Goal: Task Accomplishment & Management: Manage account settings

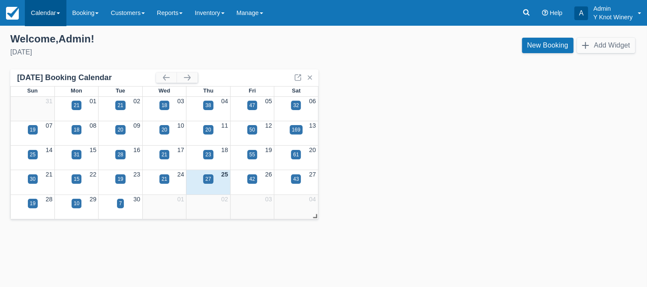
click at [56, 11] on link "Calendar" at bounding box center [45, 13] width 41 height 26
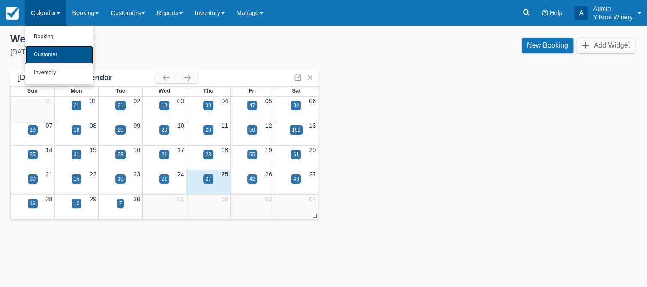
click at [56, 54] on link "Customer" at bounding box center [59, 55] width 68 height 18
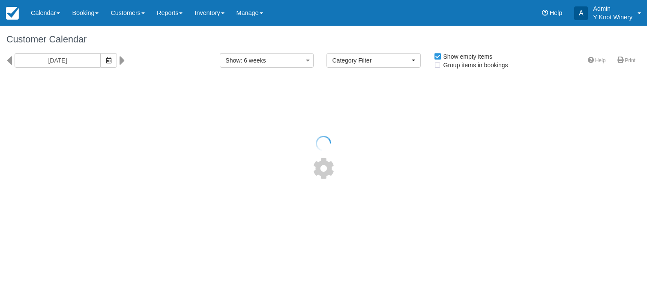
select select
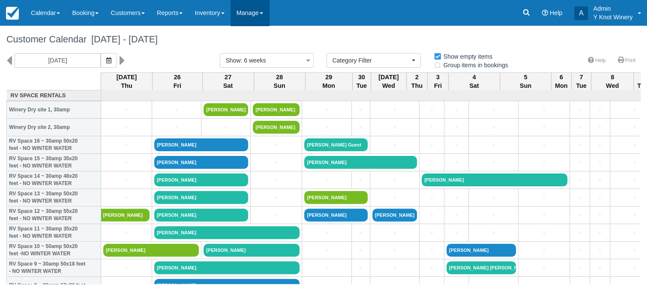
click at [269, 11] on link "Manage" at bounding box center [250, 13] width 39 height 26
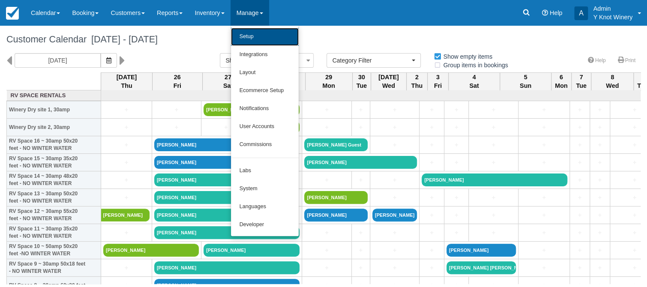
click at [262, 35] on link "Setup" at bounding box center [265, 37] width 68 height 18
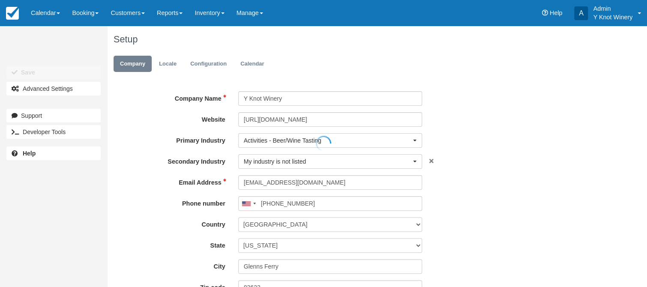
type input "(208) 366-2313"
click at [216, 66] on link "Configuration" at bounding box center [208, 64] width 49 height 17
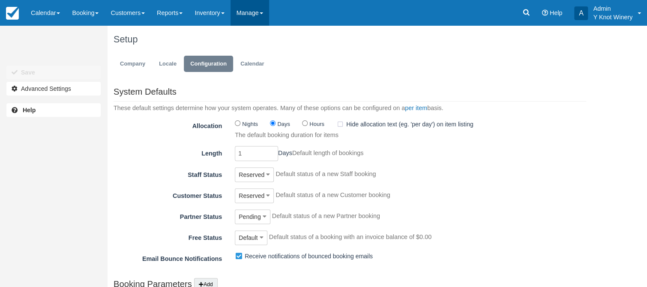
click at [269, 12] on link "Manage" at bounding box center [250, 13] width 39 height 26
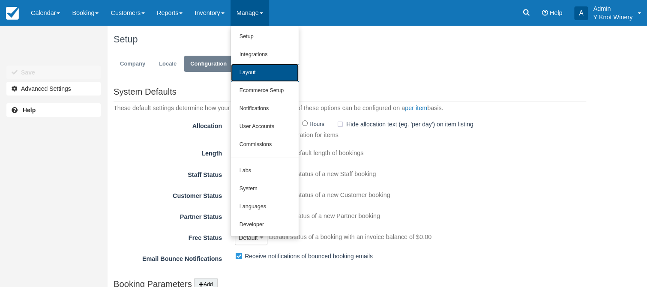
click at [258, 68] on link "Layout" at bounding box center [265, 73] width 68 height 18
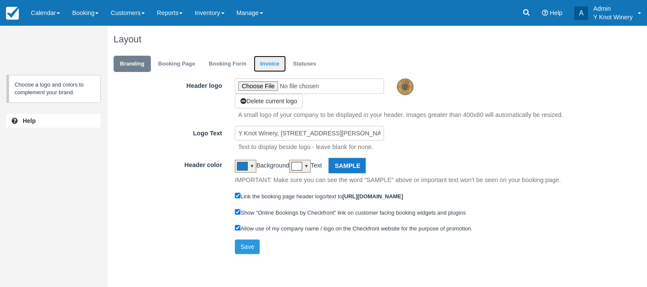
click at [277, 63] on link "Invoice" at bounding box center [270, 64] width 32 height 17
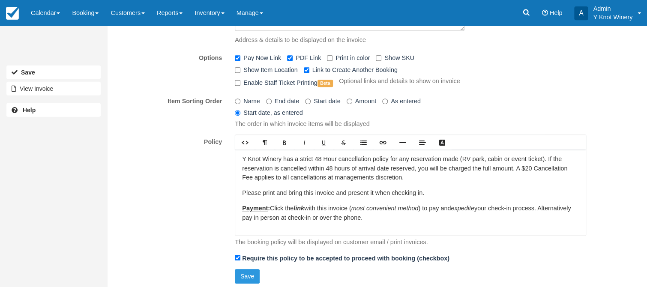
scroll to position [190, 0]
click at [522, 167] on p "Y Knot Winery has a strict 48 Hour cancellation policy for any reservation made…" at bounding box center [410, 168] width 336 height 28
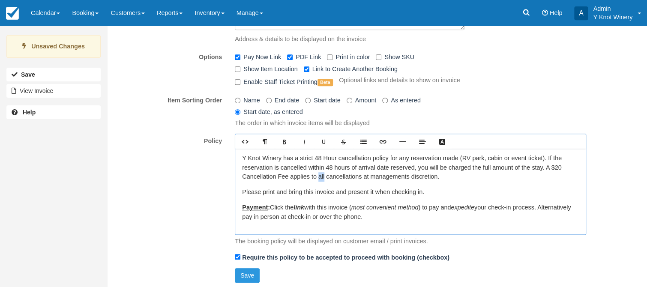
drag, startPoint x: 326, startPoint y: 176, endPoint x: 320, endPoint y: 176, distance: 6.0
click at [320, 176] on p "Y Knot Winery has a strict 48 Hour cancellation policy for any reservation made…" at bounding box center [410, 168] width 336 height 28
click at [495, 250] on div "Invoice Title Booking Invoice Print Logo Delete To be displayed on printed book…" at bounding box center [350, 89] width 486 height 401
click at [244, 271] on button "Save" at bounding box center [247, 275] width 25 height 15
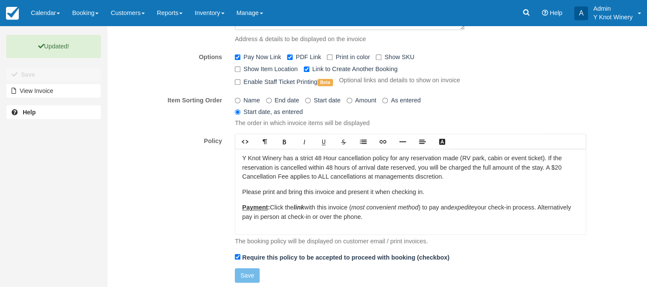
click at [501, 68] on div "Options Pay Now Link PDF Link Print in color Show SKU Show Item Location Link t…" at bounding box center [350, 68] width 486 height 36
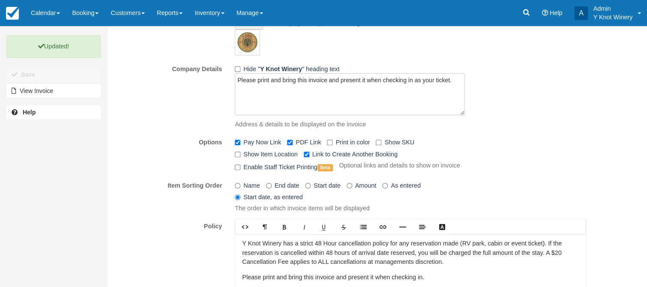
scroll to position [0, 0]
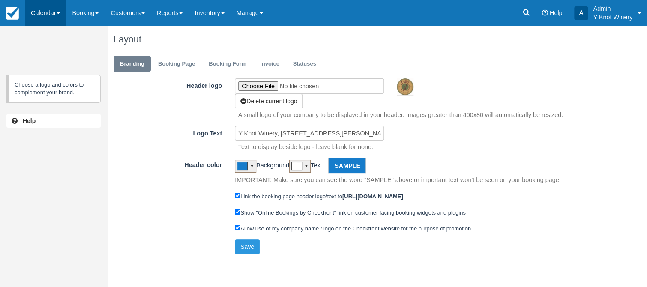
click at [59, 12] on link "Calendar" at bounding box center [45, 13] width 41 height 26
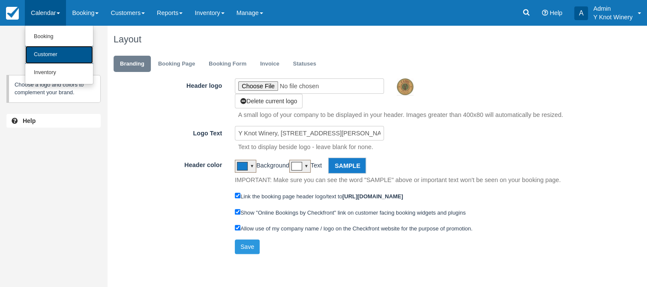
click at [55, 55] on link "Customer" at bounding box center [59, 55] width 68 height 18
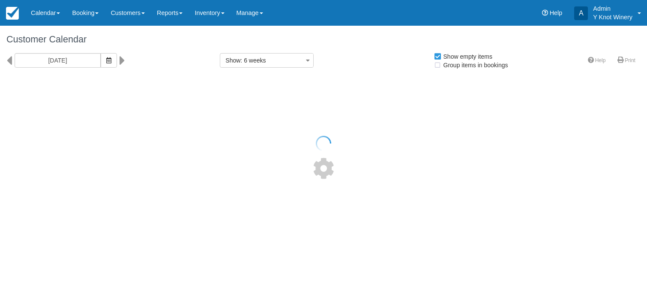
select select
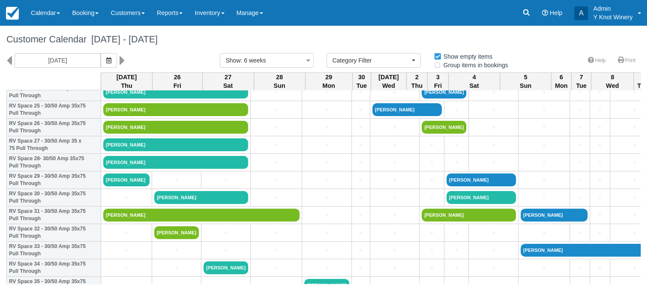
scroll to position [470, 0]
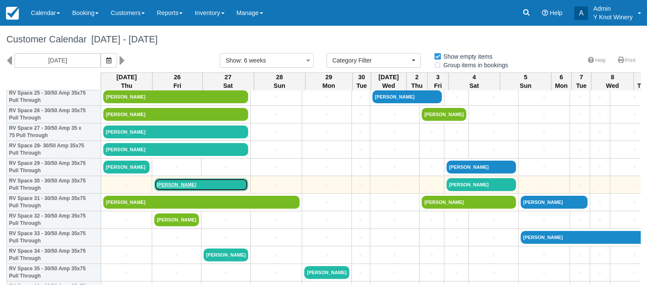
click at [177, 181] on link "[PERSON_NAME]" at bounding box center [201, 184] width 94 height 13
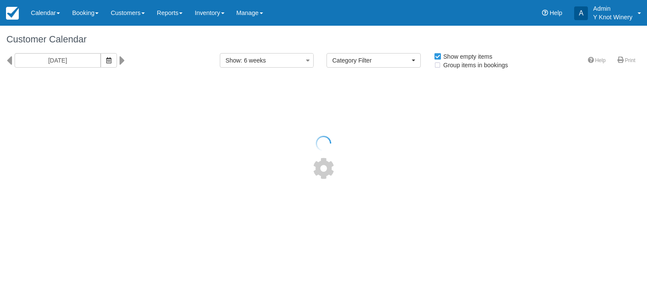
select select
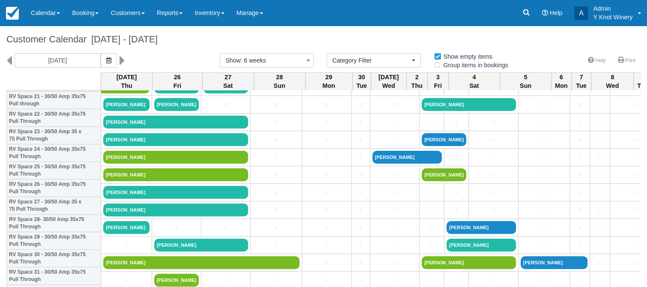
scroll to position [411, 0]
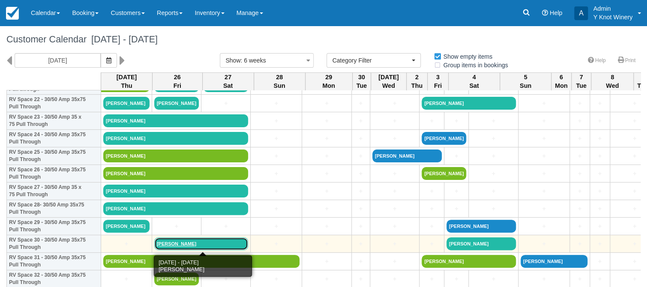
click at [175, 243] on link "[PERSON_NAME]" at bounding box center [201, 243] width 94 height 13
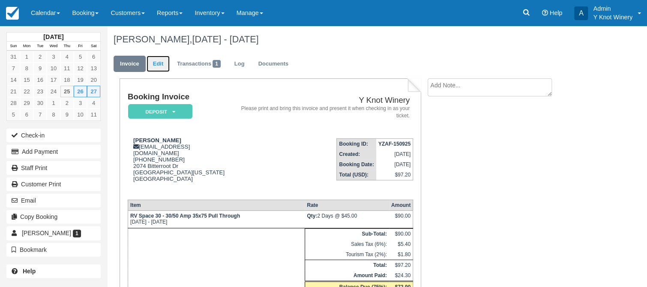
click at [162, 63] on link "Edit" at bounding box center [158, 64] width 23 height 17
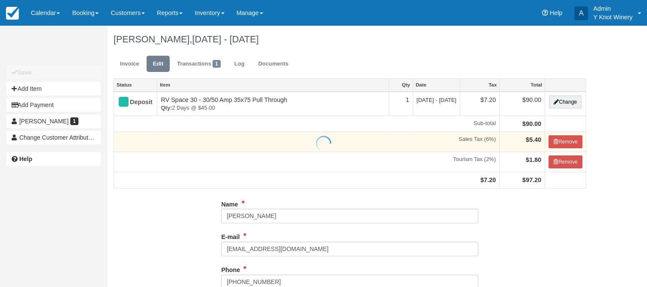
type input "(208) 308-2364"
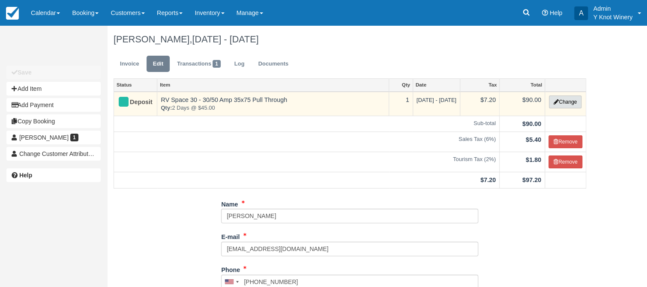
click at [573, 105] on button "Change" at bounding box center [565, 102] width 33 height 13
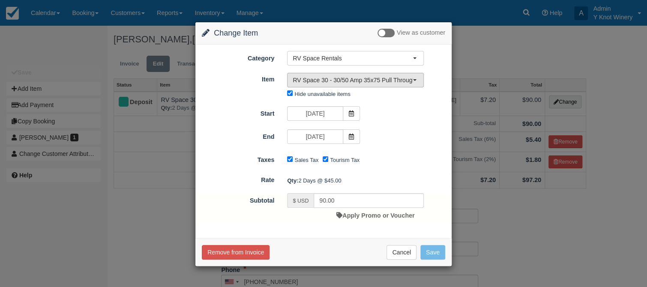
click at [417, 81] on button "RV Space 30 - 30/50 Amp 35x75 Pull Through" at bounding box center [355, 80] width 137 height 15
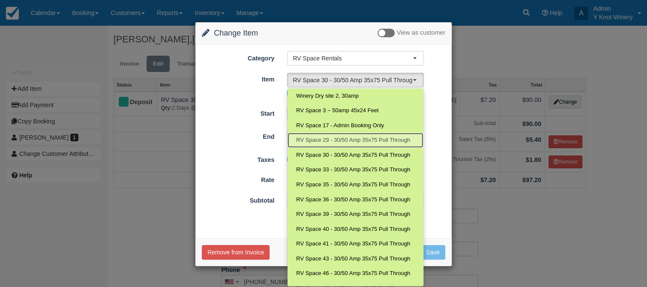
click at [387, 138] on span "RV Space 29 - 30/50 Amp 35x75 Pull Through" at bounding box center [353, 140] width 114 height 8
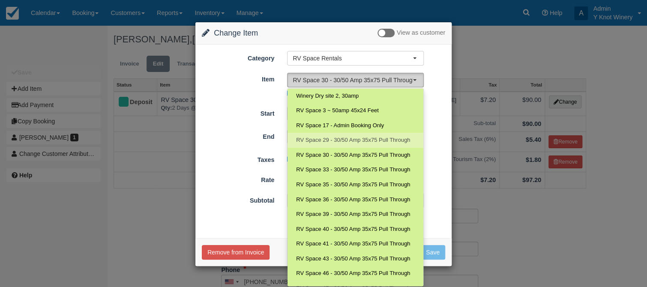
select select "81"
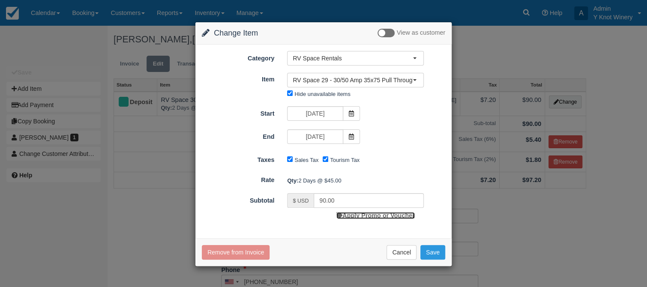
click at [381, 214] on link "Apply Promo or Voucher" at bounding box center [375, 215] width 78 height 7
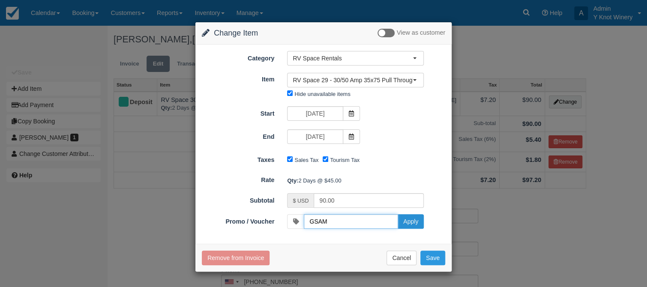
type input "GSAM"
click at [412, 219] on button "Apply" at bounding box center [411, 221] width 26 height 15
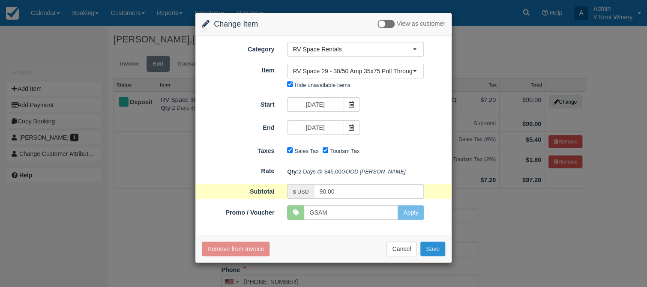
click at [432, 256] on button "Save" at bounding box center [432, 249] width 25 height 15
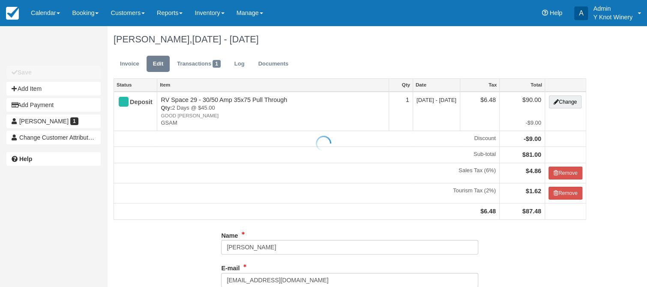
type input "[PHONE_NUMBER]"
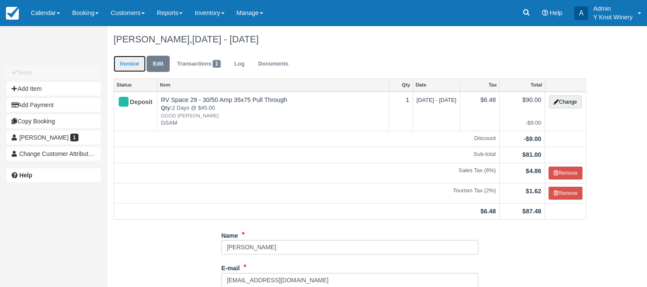
click at [132, 62] on link "Invoice" at bounding box center [130, 64] width 32 height 17
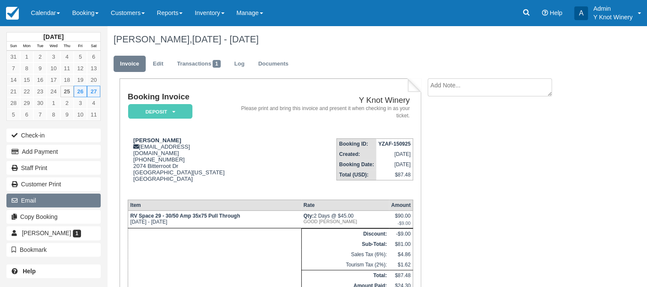
click at [78, 198] on button "Email" at bounding box center [53, 201] width 94 height 14
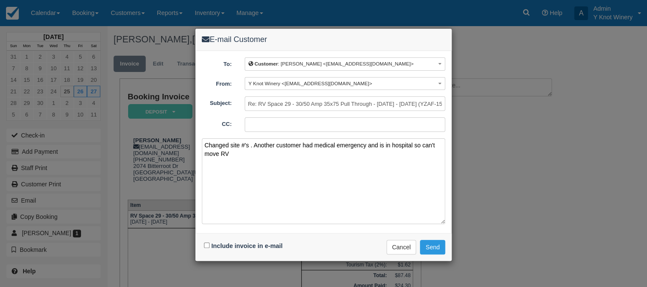
type textarea "Changed site #'s . Another customer had medical emergency and is in hospital so…"
click at [207, 245] on input "Include invoice in e-mail" at bounding box center [207, 246] width 6 height 6
checkbox input "true"
click at [246, 153] on textarea "Changed site #'s . Another customer had medical emergency and is in hospital so…" at bounding box center [323, 181] width 243 height 86
type textarea "Changed site #'s . Another customer had medical emergency and is in hospital so…"
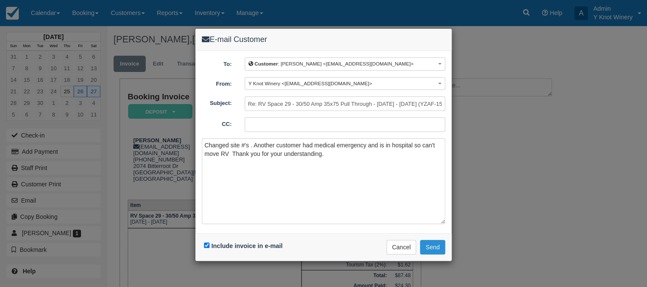
click at [436, 246] on button "Send" at bounding box center [432, 247] width 25 height 15
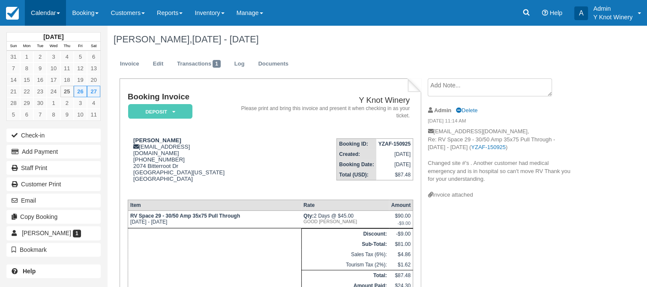
click at [59, 12] on link "Calendar" at bounding box center [45, 13] width 41 height 26
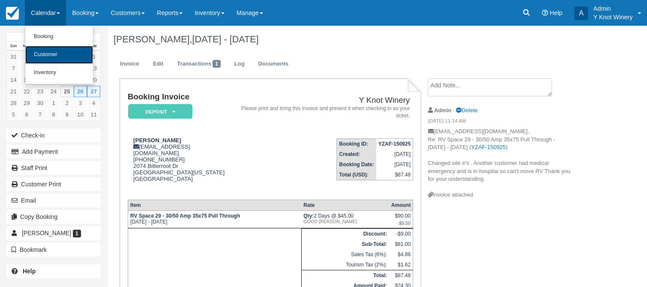
click at [54, 53] on link "Customer" at bounding box center [59, 55] width 68 height 18
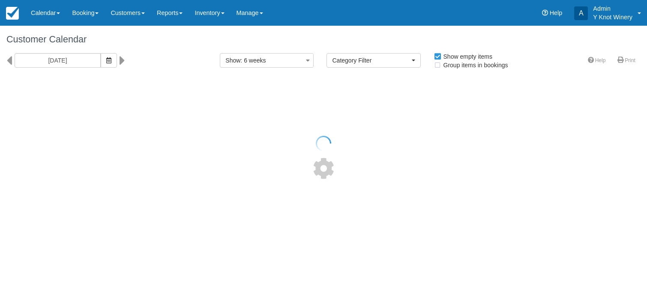
select select
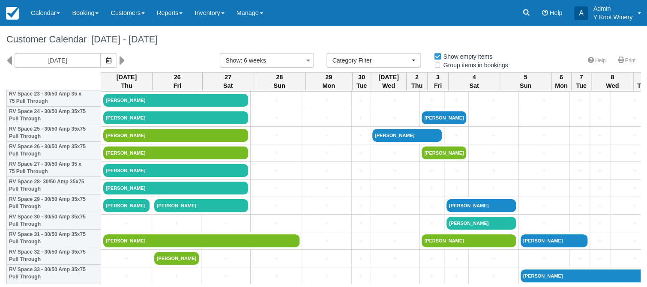
scroll to position [434, 0]
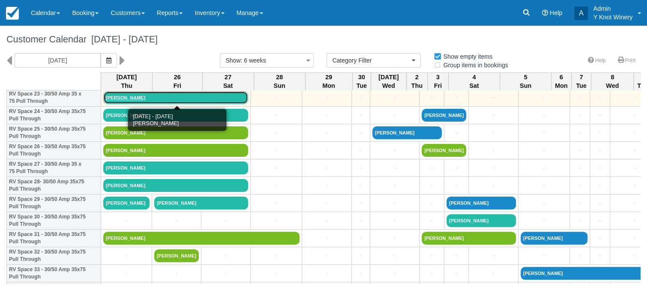
click at [117, 99] on link "Don Amyx" at bounding box center [175, 97] width 145 height 13
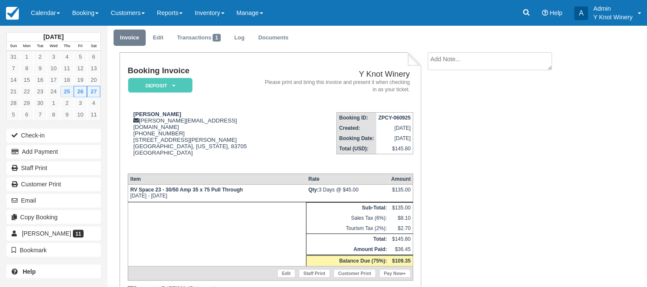
scroll to position [61, 0]
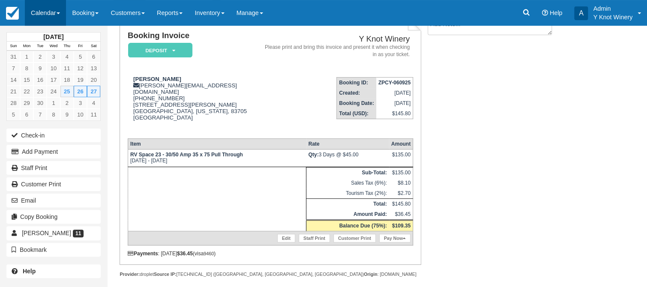
click at [66, 15] on link "Calendar" at bounding box center [45, 13] width 41 height 26
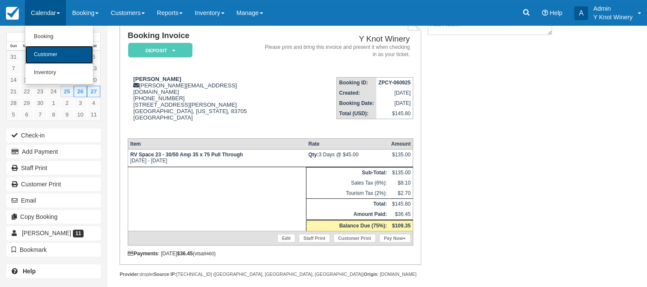
click at [70, 56] on link "Customer" at bounding box center [59, 55] width 68 height 18
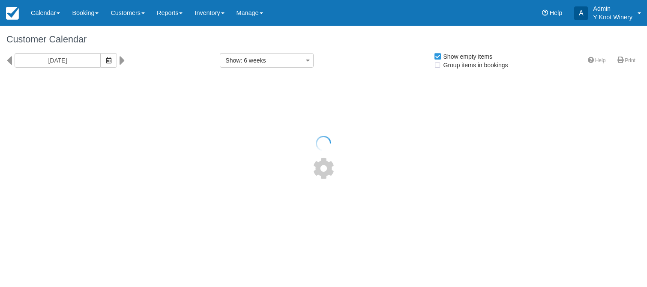
select select
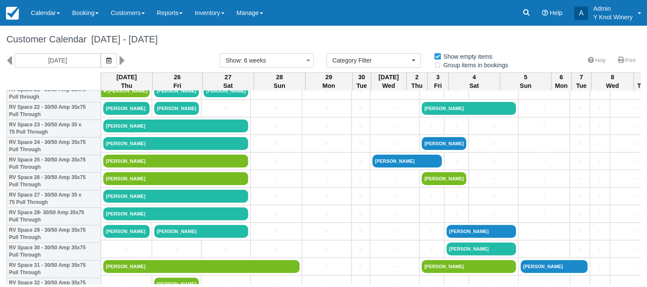
scroll to position [395, 0]
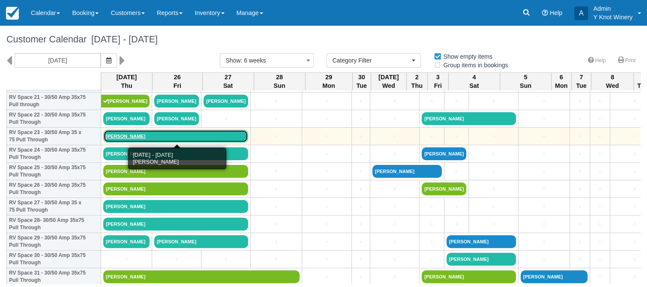
click at [113, 137] on link "Don Amyx" at bounding box center [175, 136] width 145 height 13
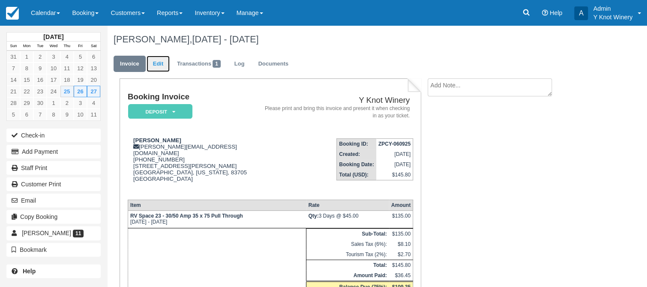
click at [162, 64] on link "Edit" at bounding box center [158, 64] width 23 height 17
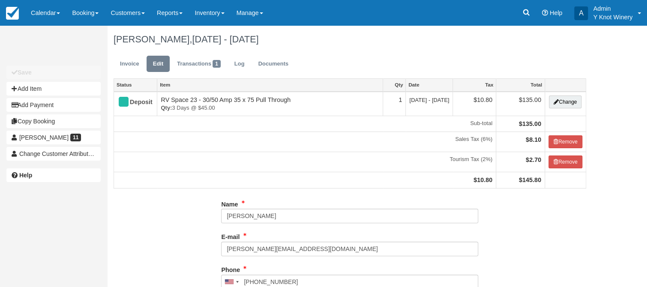
type input "[PHONE_NUMBER]"
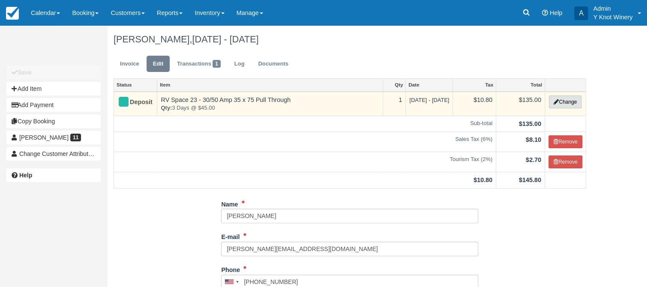
click at [562, 99] on button "Change" at bounding box center [565, 102] width 33 height 13
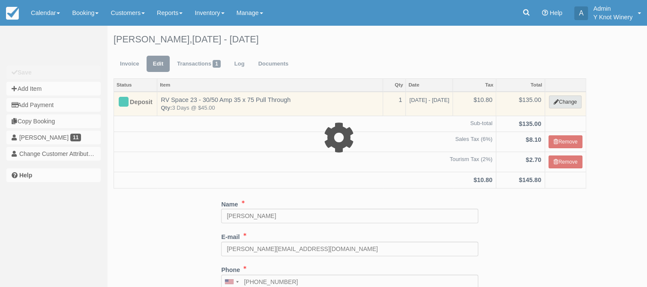
select select "3"
type input "135.00"
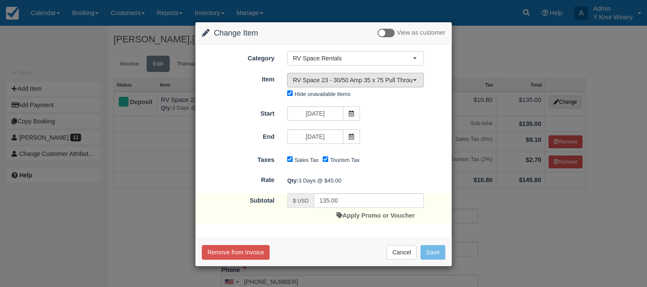
click at [419, 79] on button "RV Space 23 - 30/50 Amp 35 x 75 Pull Through" at bounding box center [355, 80] width 137 height 15
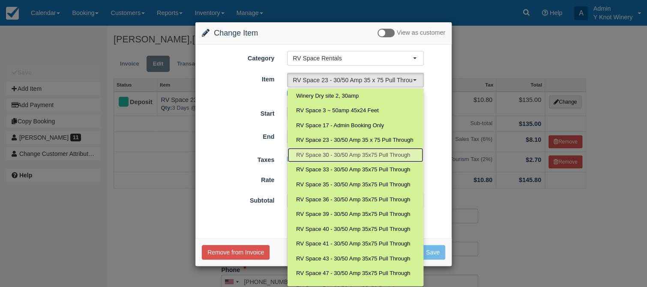
click at [366, 152] on span "RV Space 30 - 30/50 Amp 35x75 Pull Through" at bounding box center [353, 155] width 114 height 8
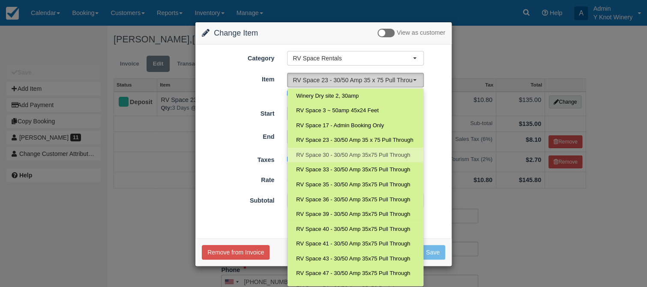
select select "82"
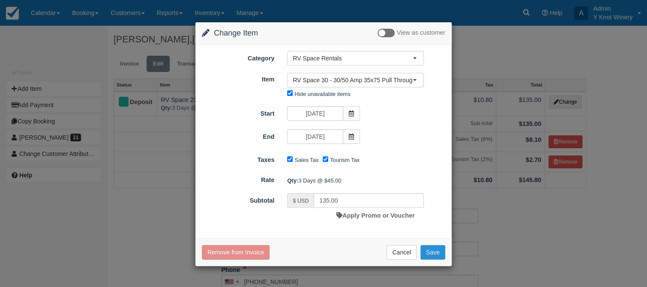
click at [429, 254] on button "Save" at bounding box center [432, 252] width 25 height 15
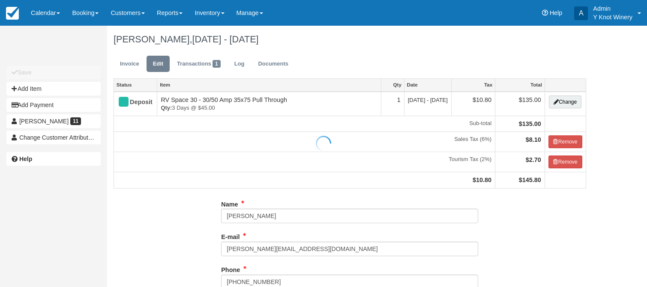
type input "[PHONE_NUMBER]"
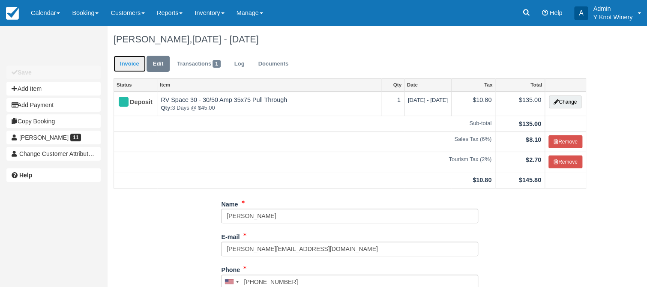
click at [126, 64] on link "Invoice" at bounding box center [130, 64] width 32 height 17
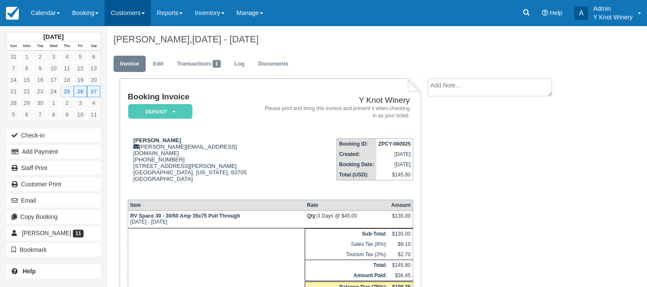
click at [133, 12] on link "Customers" at bounding box center [128, 13] width 46 height 26
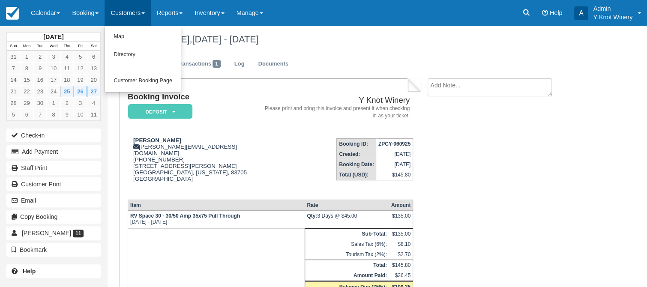
click at [129, 14] on link "Customers" at bounding box center [128, 13] width 46 height 26
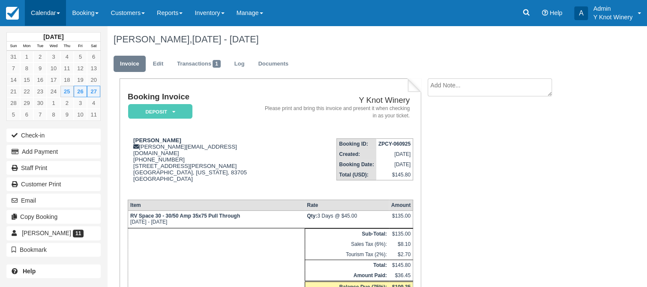
click at [61, 12] on link "Calendar" at bounding box center [45, 13] width 41 height 26
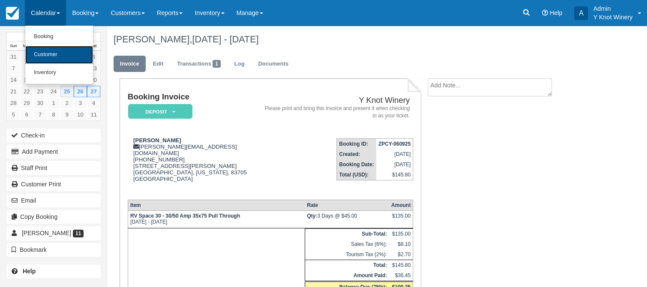
click at [56, 54] on link "Customer" at bounding box center [59, 55] width 68 height 18
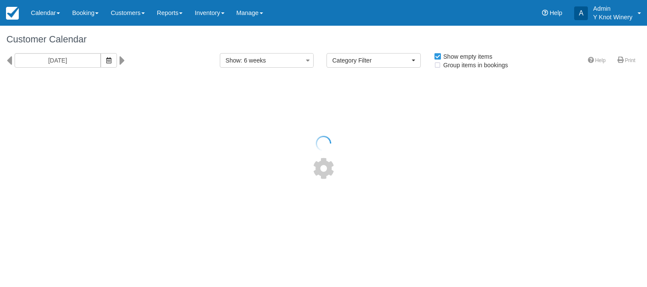
select select
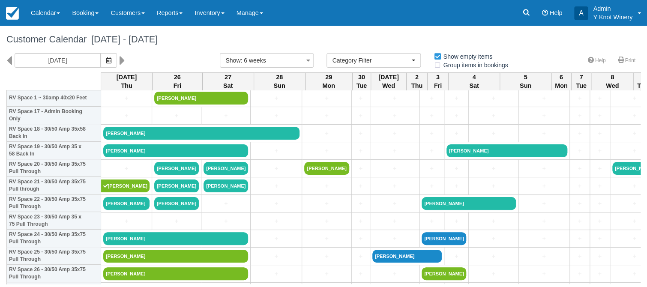
scroll to position [333, 0]
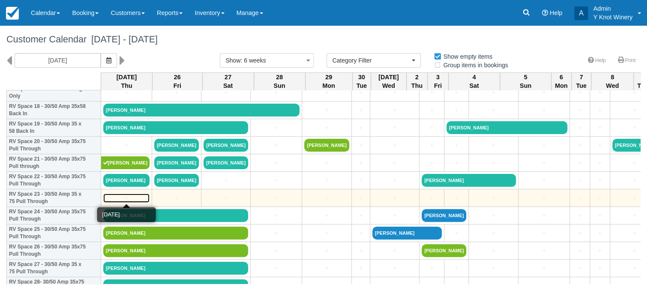
click at [114, 197] on link "+" at bounding box center [126, 198] width 46 height 9
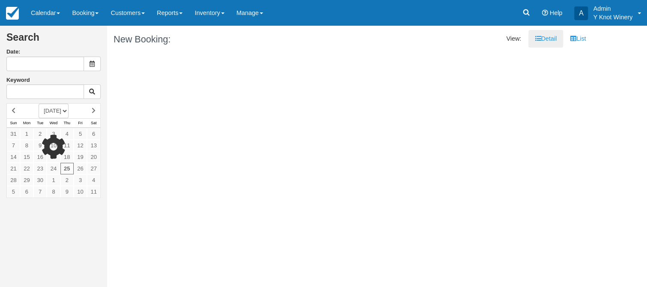
type input "[DATE]"
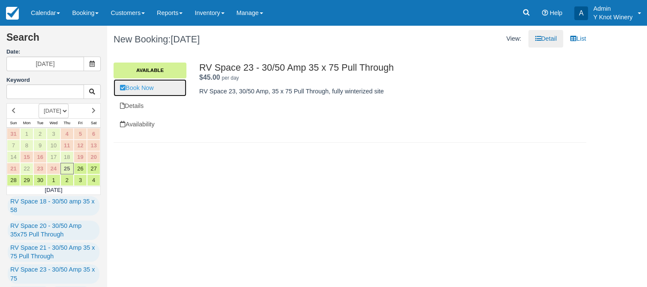
click at [156, 92] on link "Book Now" at bounding box center [150, 88] width 73 height 18
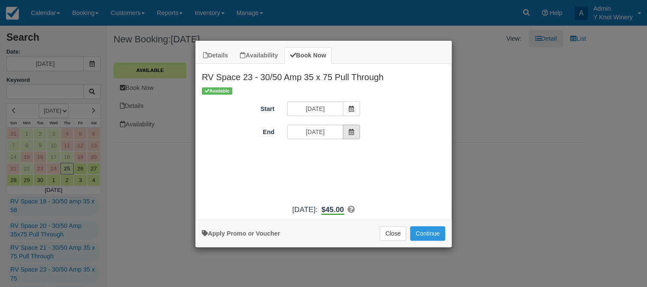
click at [354, 134] on icon "Item Modal" at bounding box center [351, 132] width 6 height 6
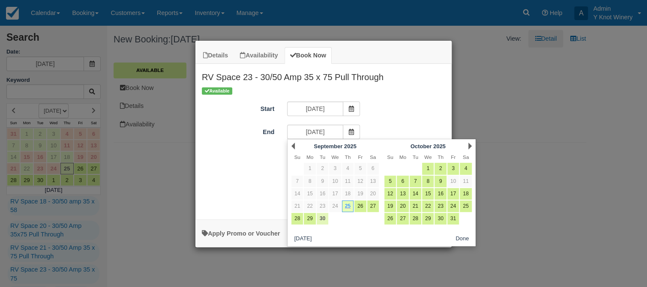
click at [325, 222] on link "30" at bounding box center [323, 219] width 12 height 12
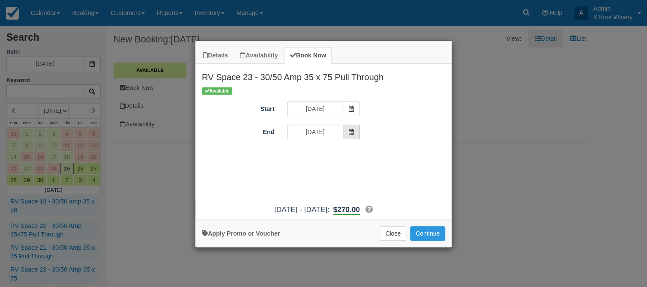
click at [351, 130] on icon "Item Modal" at bounding box center [351, 132] width 6 height 6
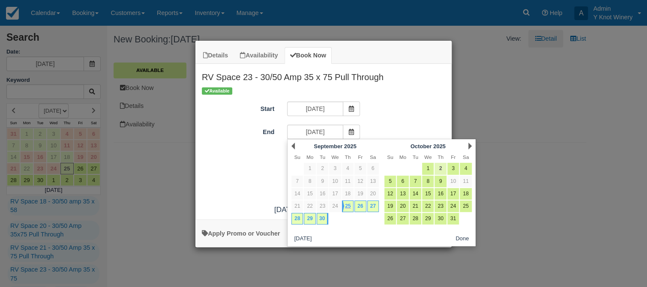
click at [444, 170] on link "2" at bounding box center [441, 169] width 12 height 12
type input "10/02/25"
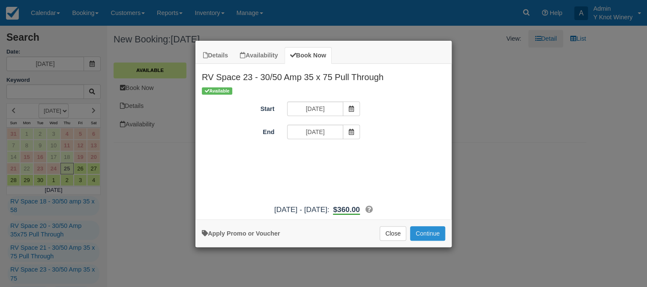
click at [429, 234] on button "Continue" at bounding box center [427, 233] width 35 height 15
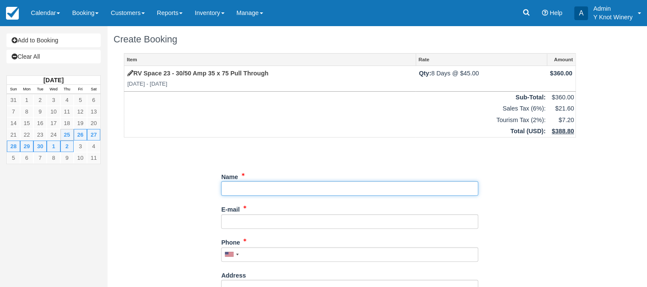
click at [243, 189] on input "Name" at bounding box center [349, 188] width 257 height 15
type input "blocked -medical emergency"
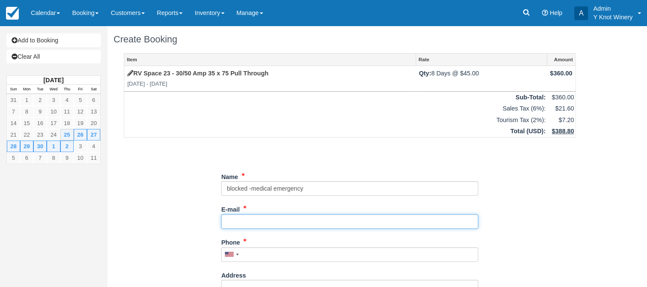
click at [260, 223] on input "E-mail" at bounding box center [349, 221] width 257 height 15
type input "[EMAIL_ADDRESS][DOMAIN_NAME]"
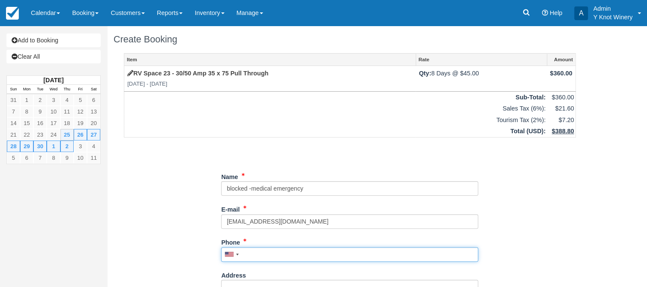
type input "2083662313"
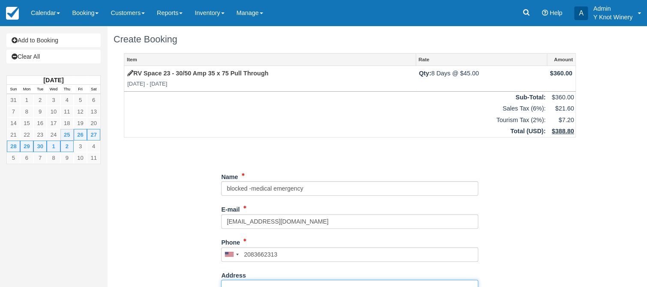
type input "[STREET_ADDRESS]"
type input "Glenns Ferry"
select select "US"
type input "83623"
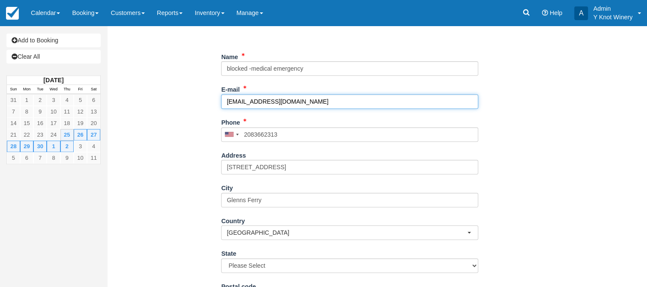
scroll to position [209, 0]
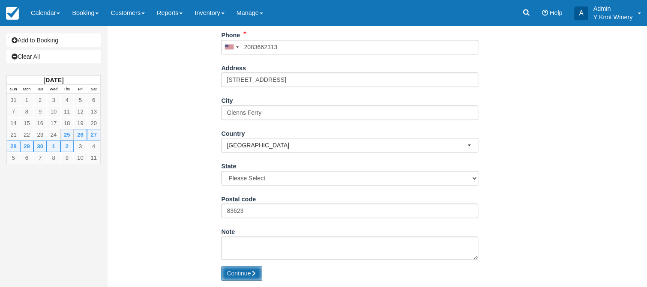
click at [243, 273] on button "Continue" at bounding box center [241, 273] width 41 height 15
type input "[PHONE_NUMBER]"
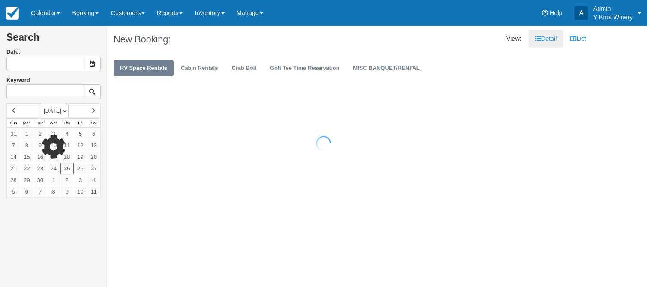
type input "09/26/25"
